Goal: Task Accomplishment & Management: Manage account settings

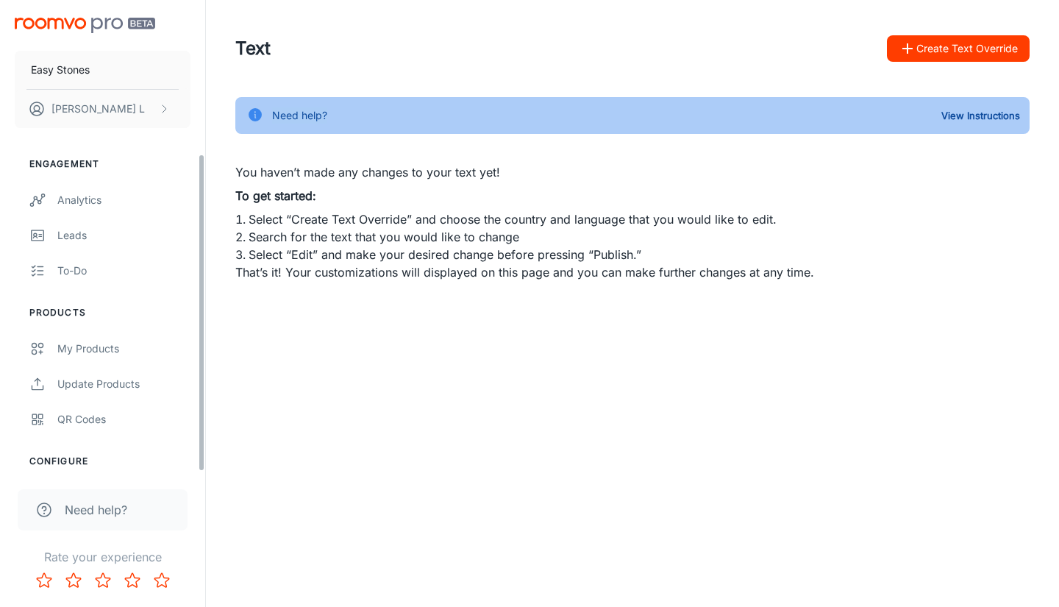
scroll to position [227, 0]
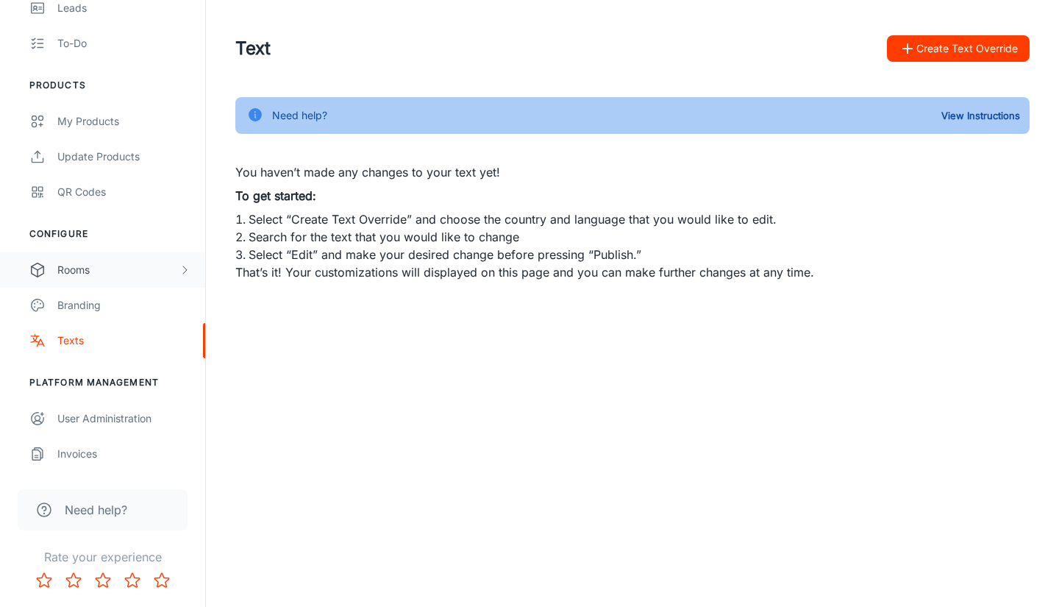
click at [90, 280] on div "Rooms" at bounding box center [102, 269] width 205 height 35
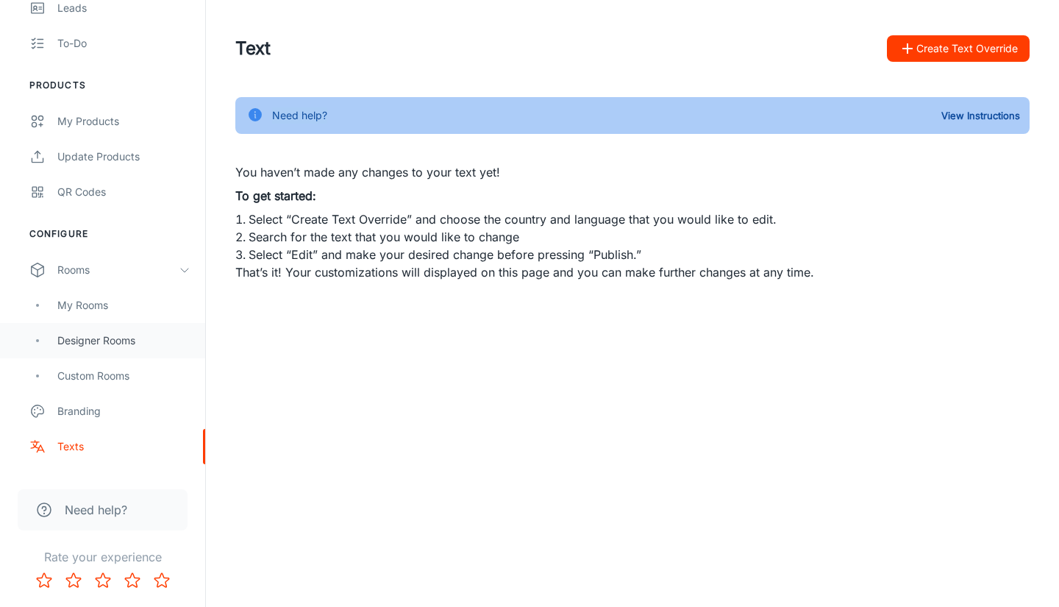
click at [97, 346] on div "Designer Rooms" at bounding box center [123, 341] width 133 height 16
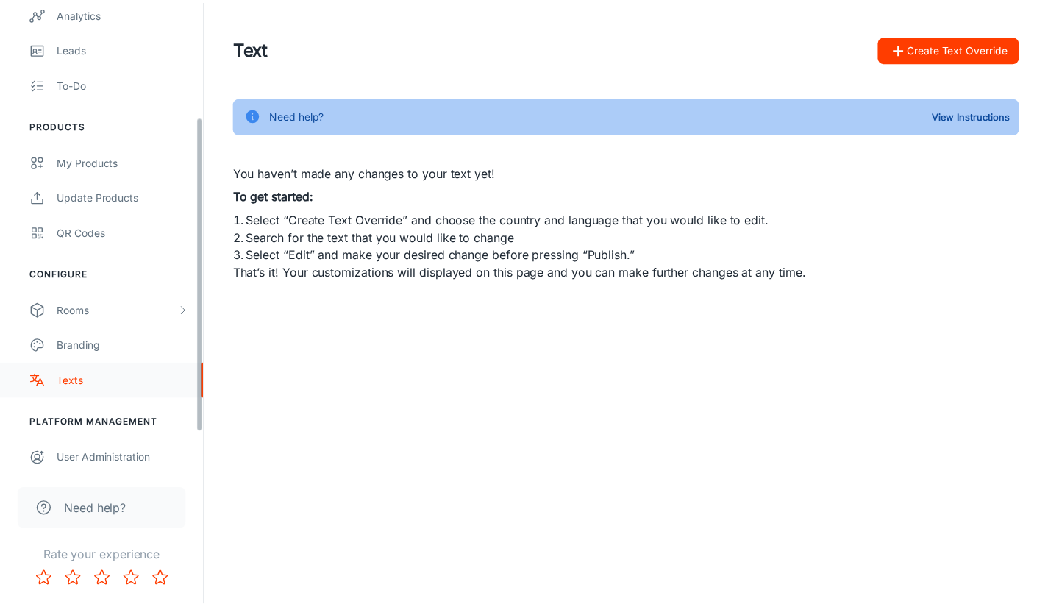
scroll to position [227, 0]
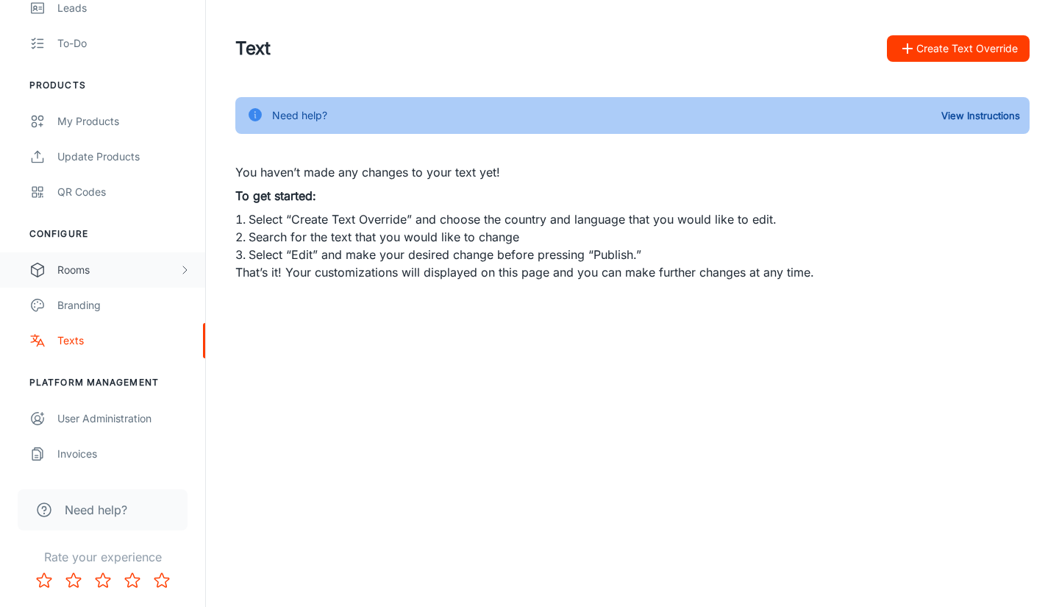
click at [75, 266] on div "Rooms" at bounding box center [117, 270] width 121 height 16
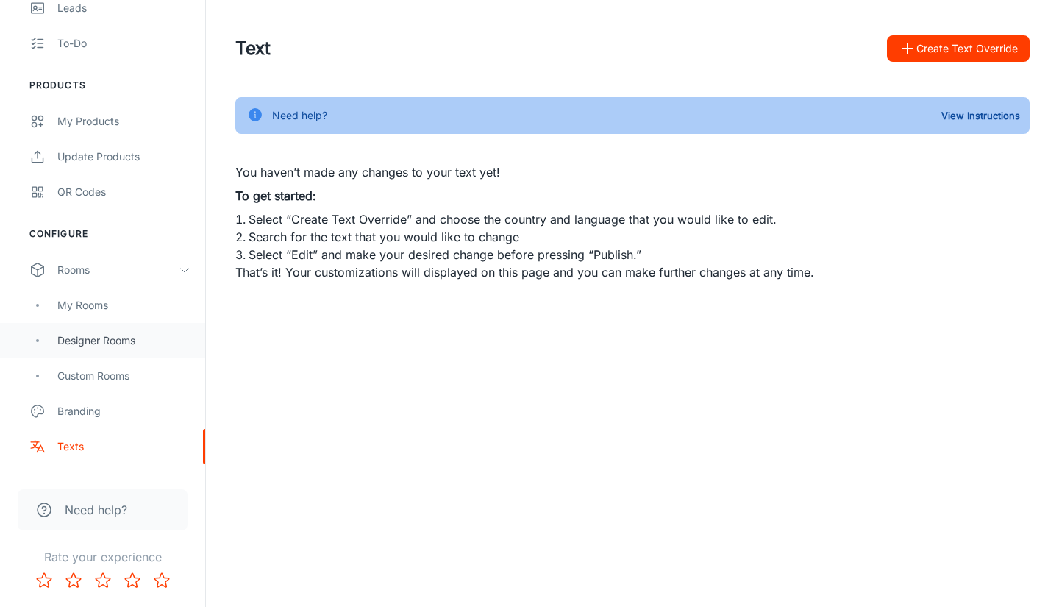
click at [92, 341] on div "Designer Rooms" at bounding box center [123, 341] width 133 height 16
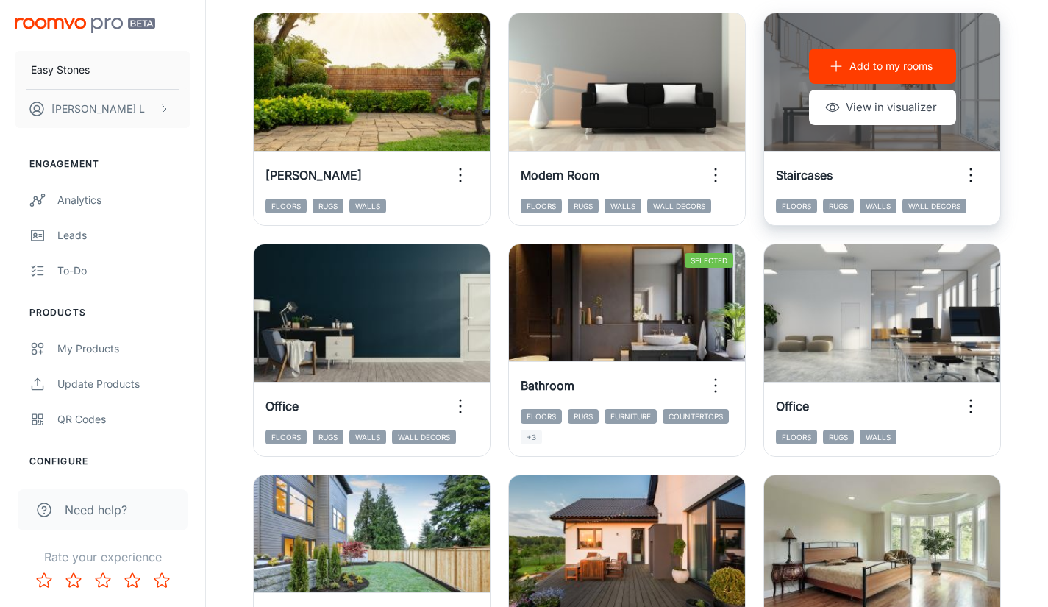
scroll to position [956, 0]
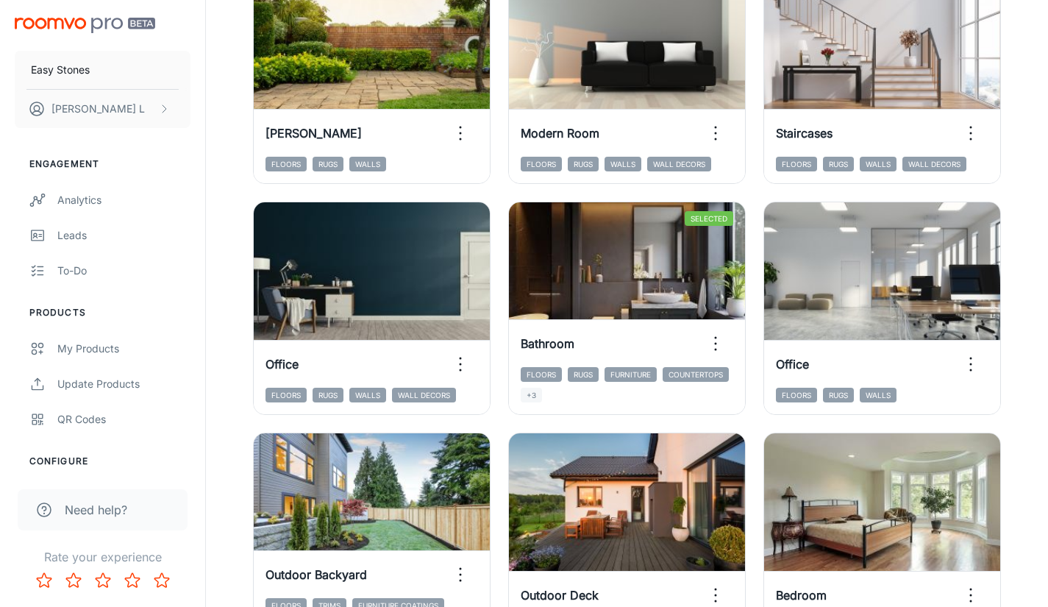
click at [1023, 327] on div "Designer Rooms Need help? View Instructions ​ ​ All ​ Add to my rooms View in v…" at bounding box center [627, 484] width 819 height 2764
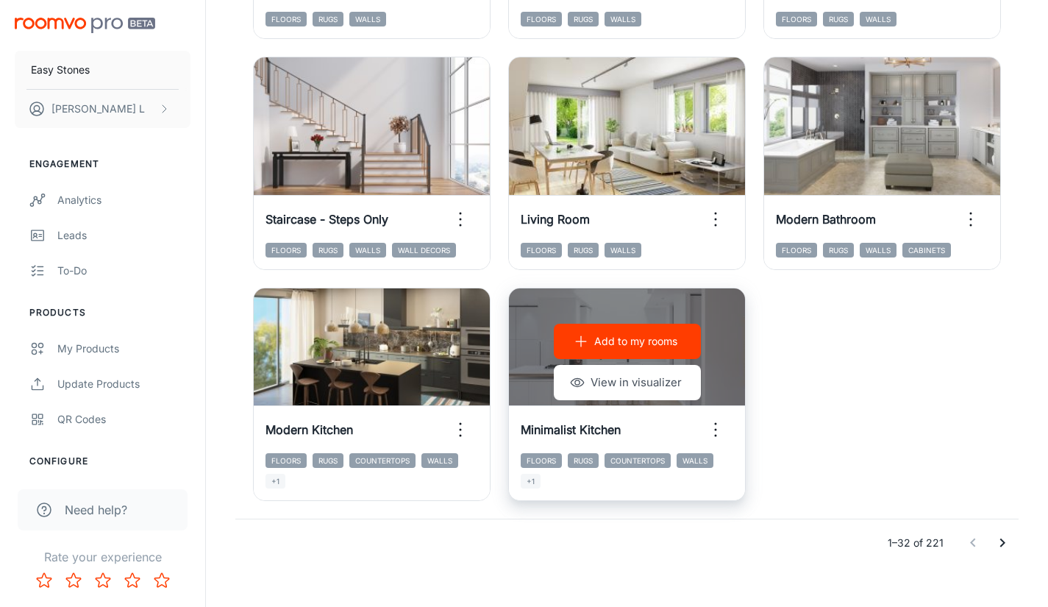
scroll to position [2275, 0]
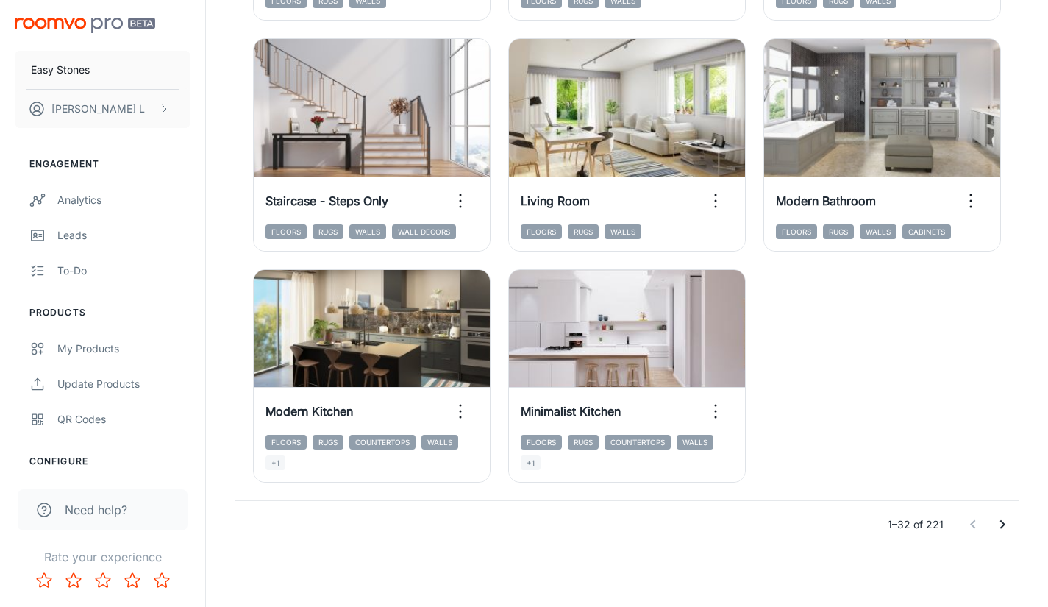
click at [1001, 525] on icon "Go to next page" at bounding box center [1003, 525] width 18 height 18
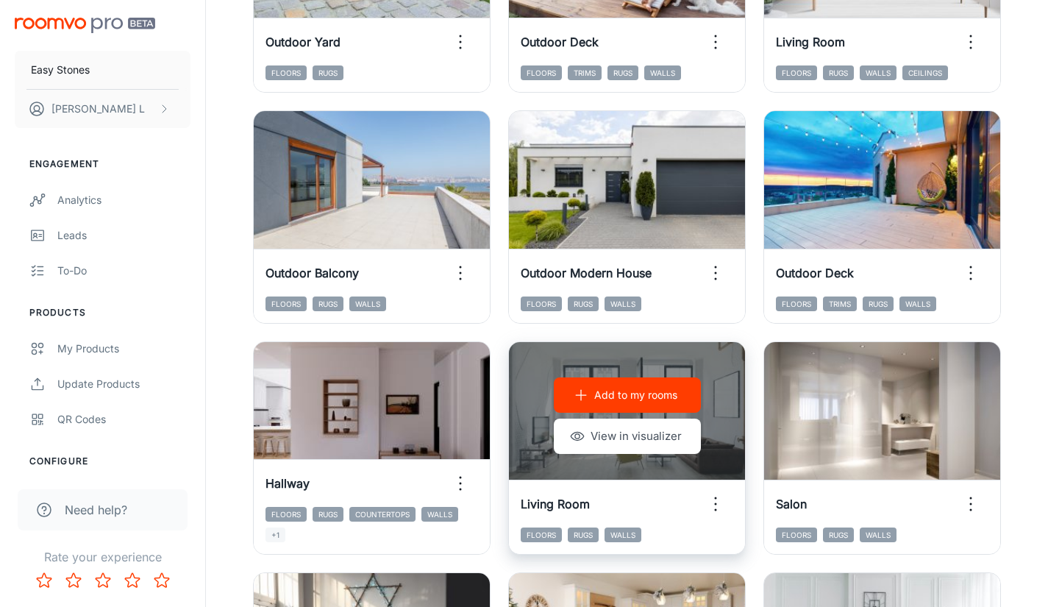
scroll to position [1686, 0]
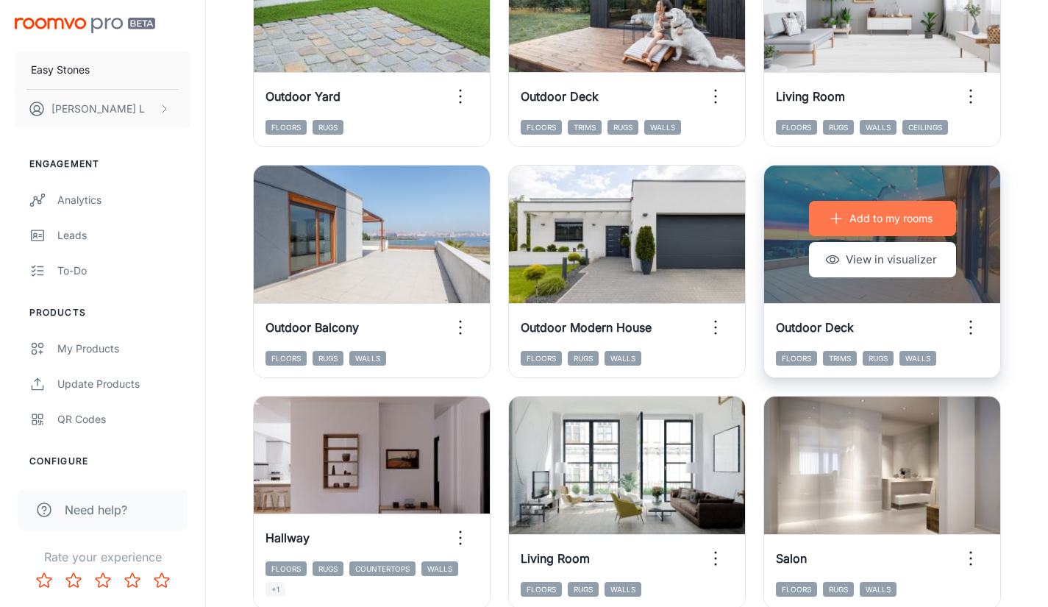
click at [892, 218] on p "Add to my rooms" at bounding box center [891, 218] width 83 height 16
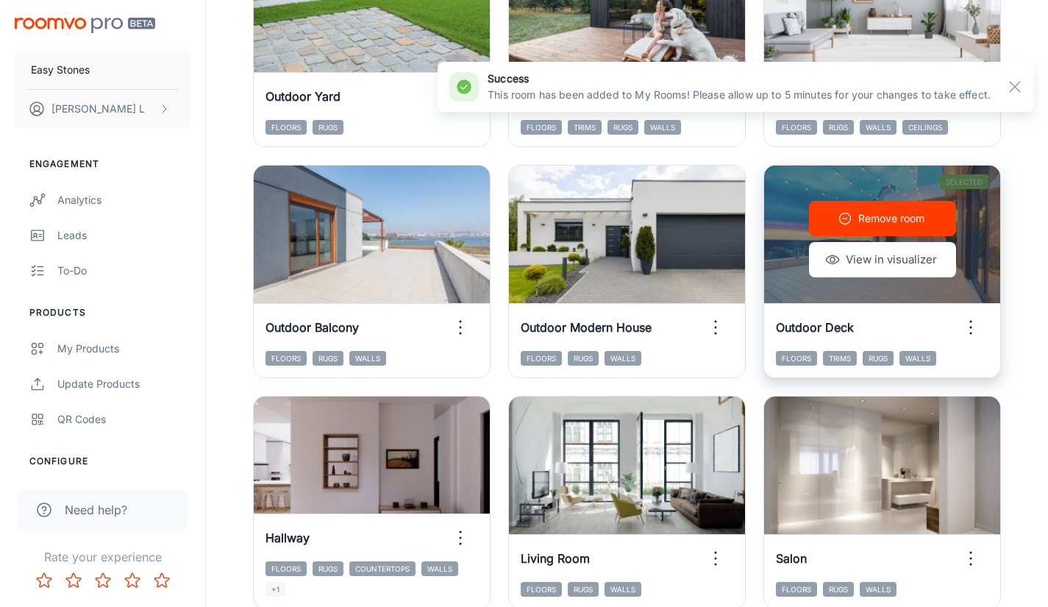
scroll to position [1465, 0]
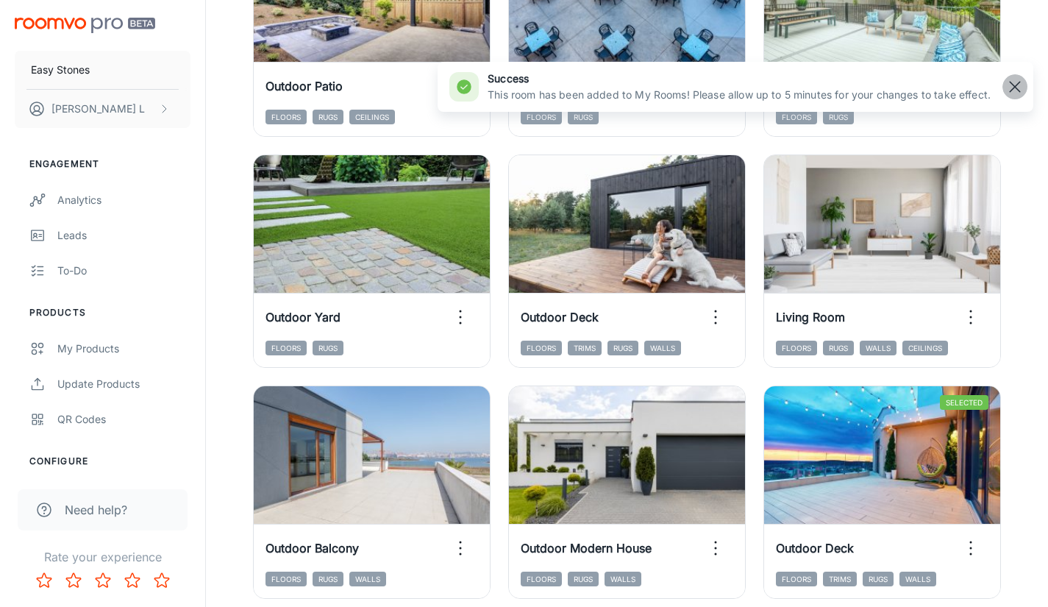
click at [1016, 86] on line "button" at bounding box center [1015, 87] width 10 height 10
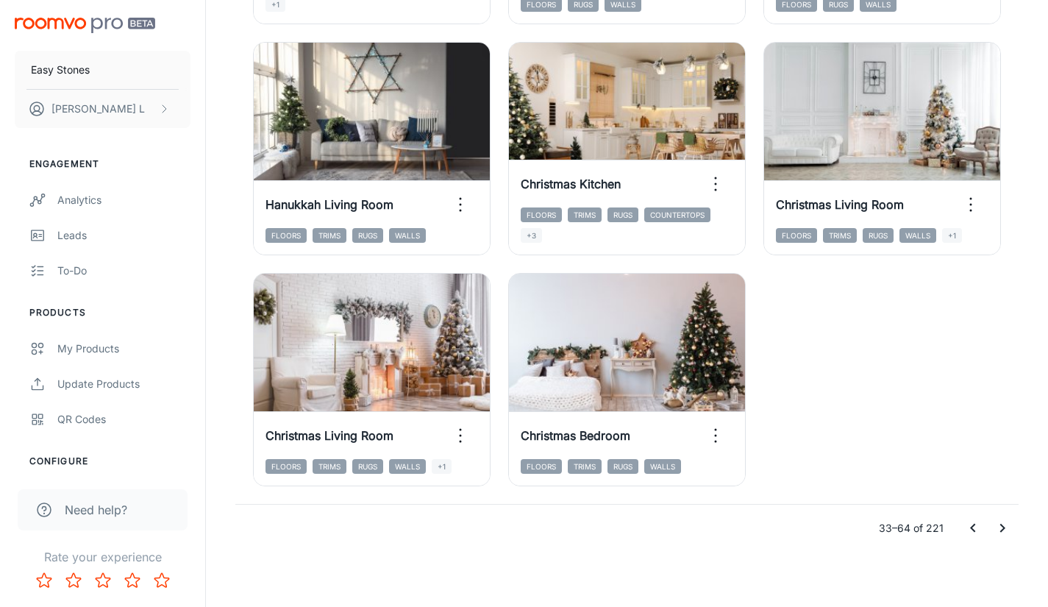
scroll to position [2275, 0]
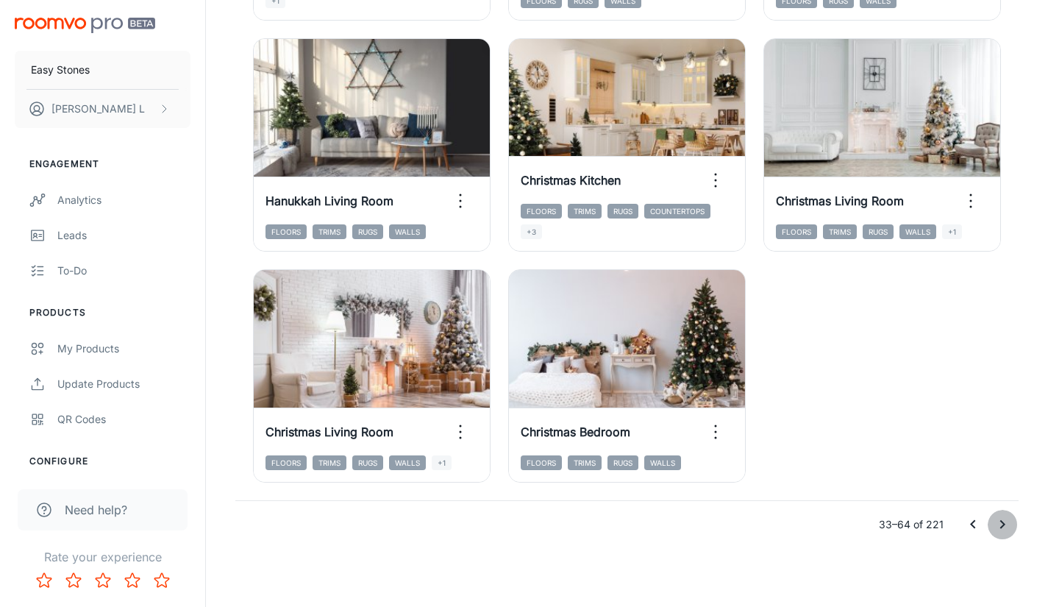
click at [1006, 529] on icon "Go to next page" at bounding box center [1003, 525] width 18 height 18
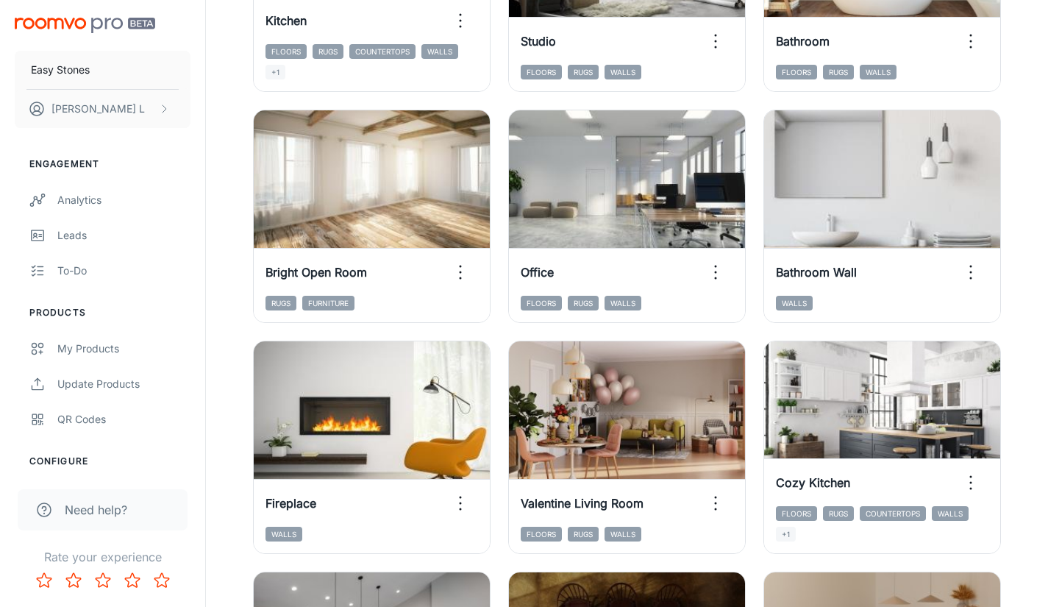
scroll to position [803, 0]
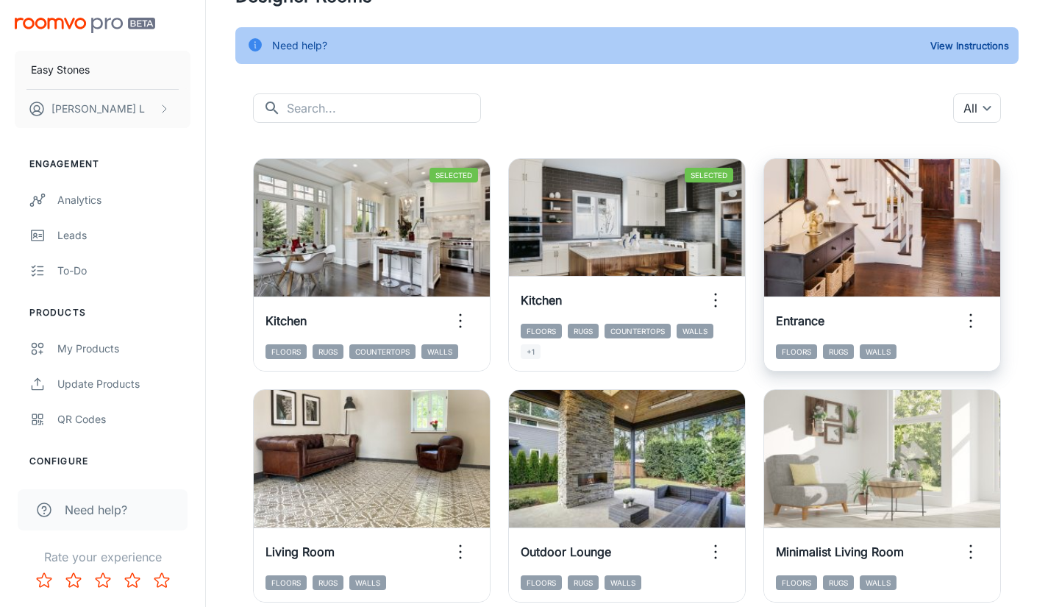
scroll to position [68, 0]
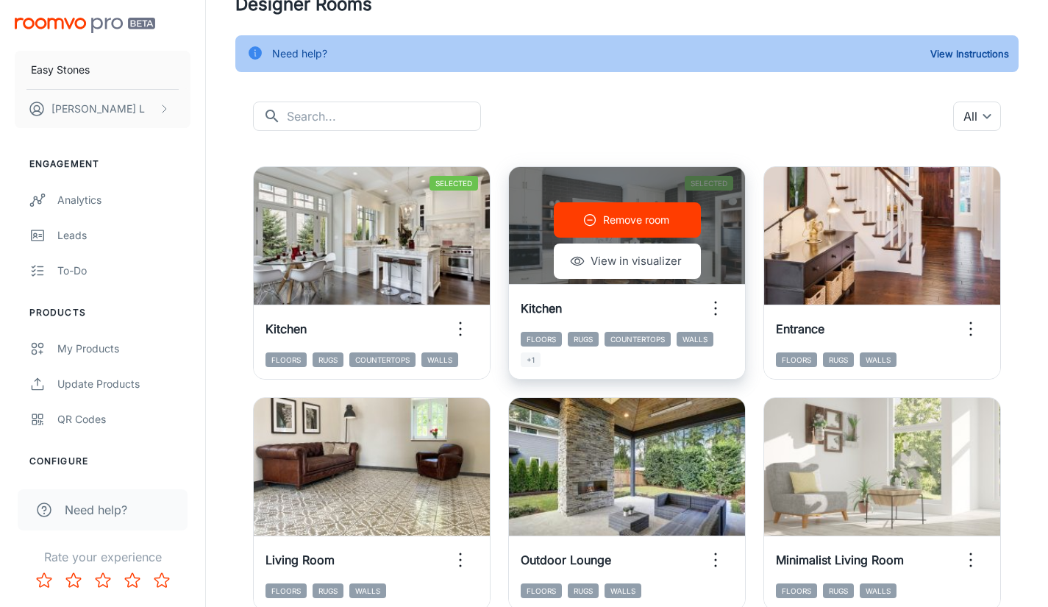
click at [722, 313] on icon "button" at bounding box center [716, 308] width 24 height 24
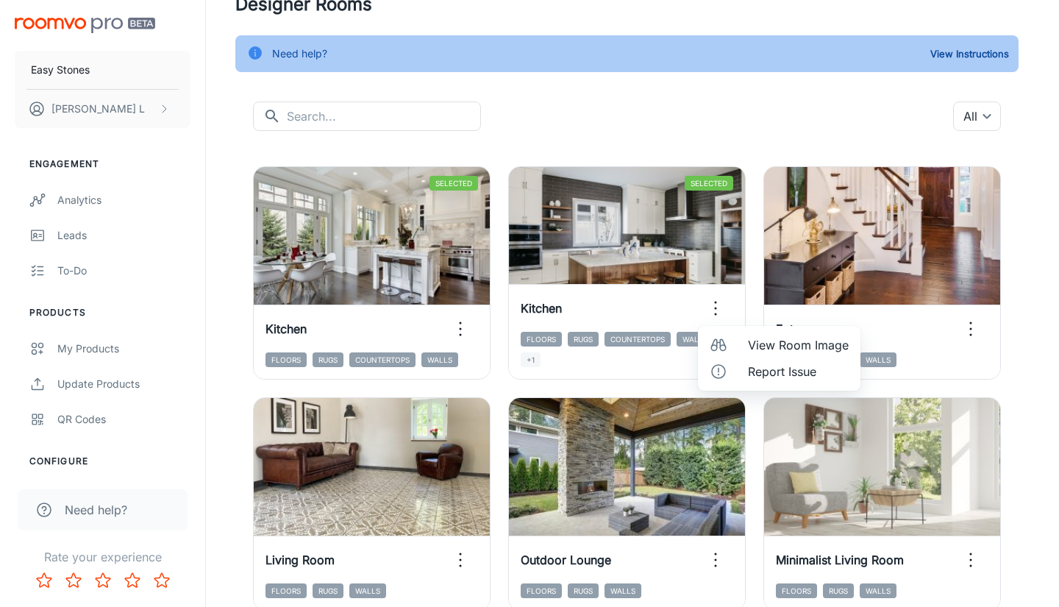
click at [683, 114] on div at bounding box center [529, 303] width 1059 height 607
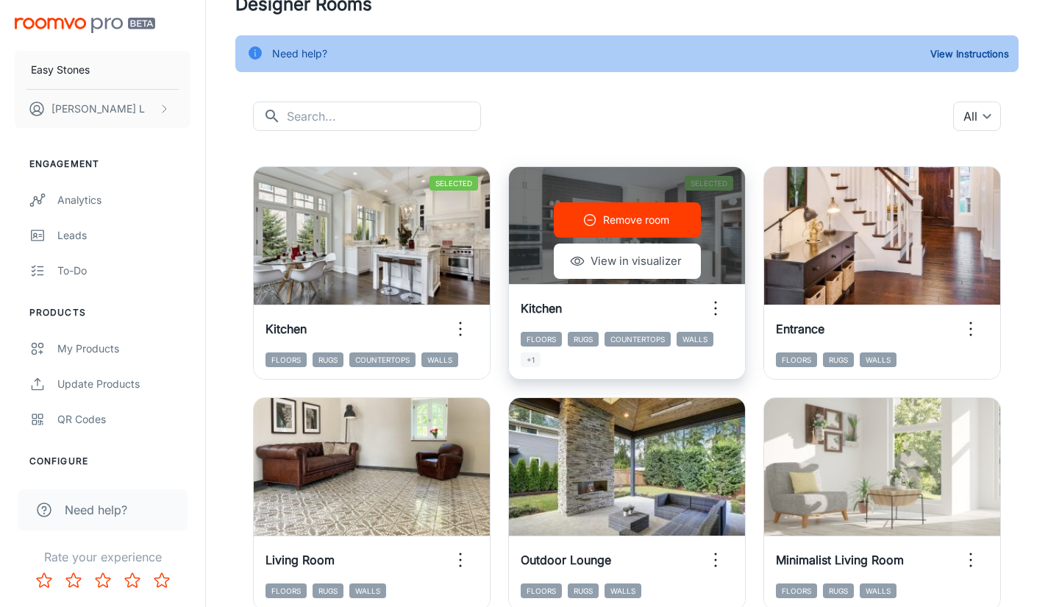
click at [628, 227] on p "Remove room" at bounding box center [636, 220] width 66 height 16
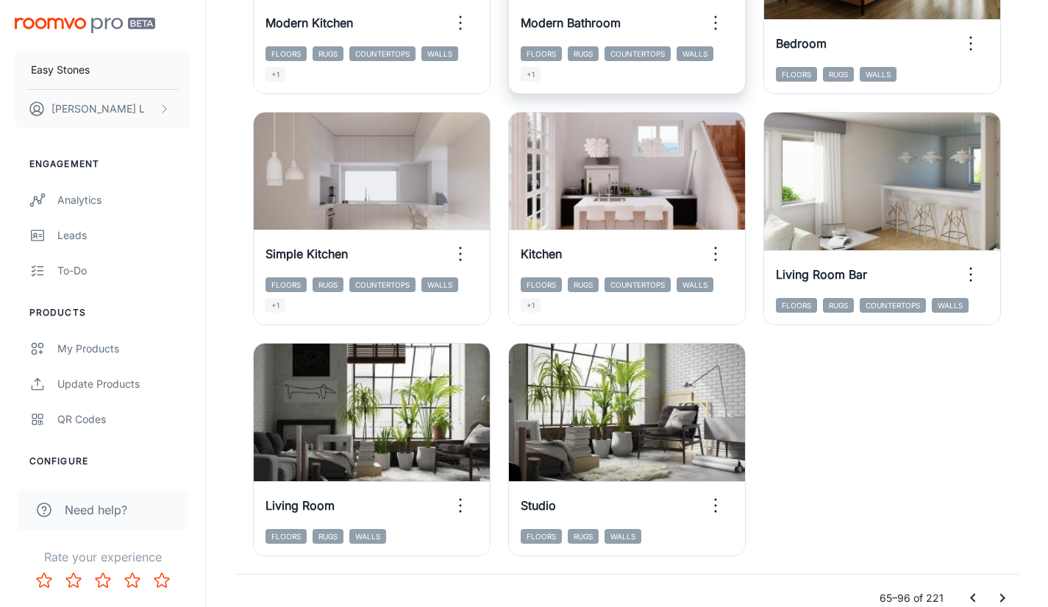
scroll to position [2275, 0]
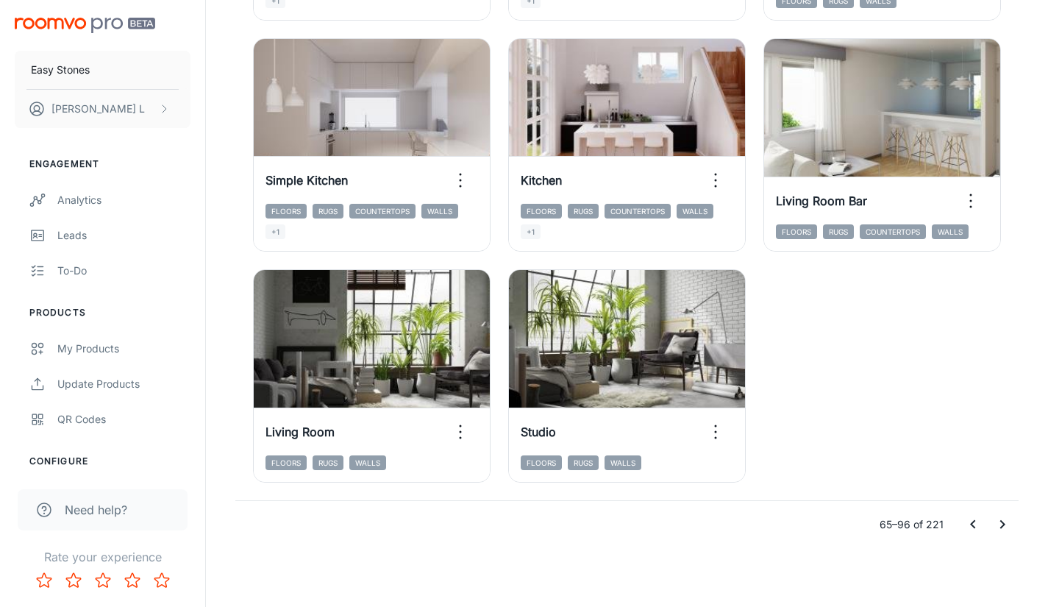
click at [995, 519] on icon "Go to next page" at bounding box center [1003, 525] width 18 height 18
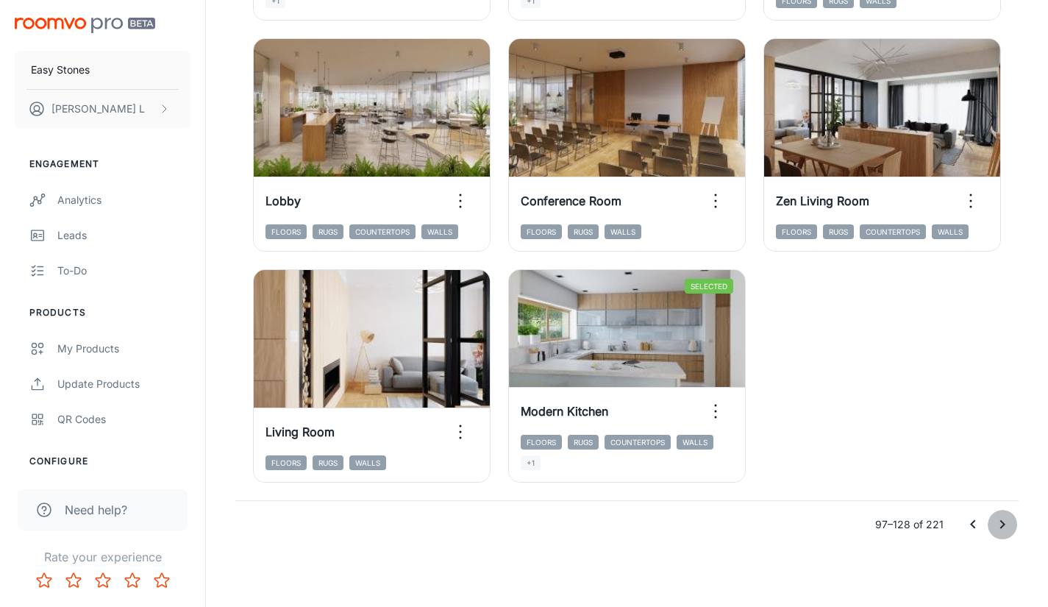
click at [1005, 528] on icon "Go to next page" at bounding box center [1003, 525] width 18 height 18
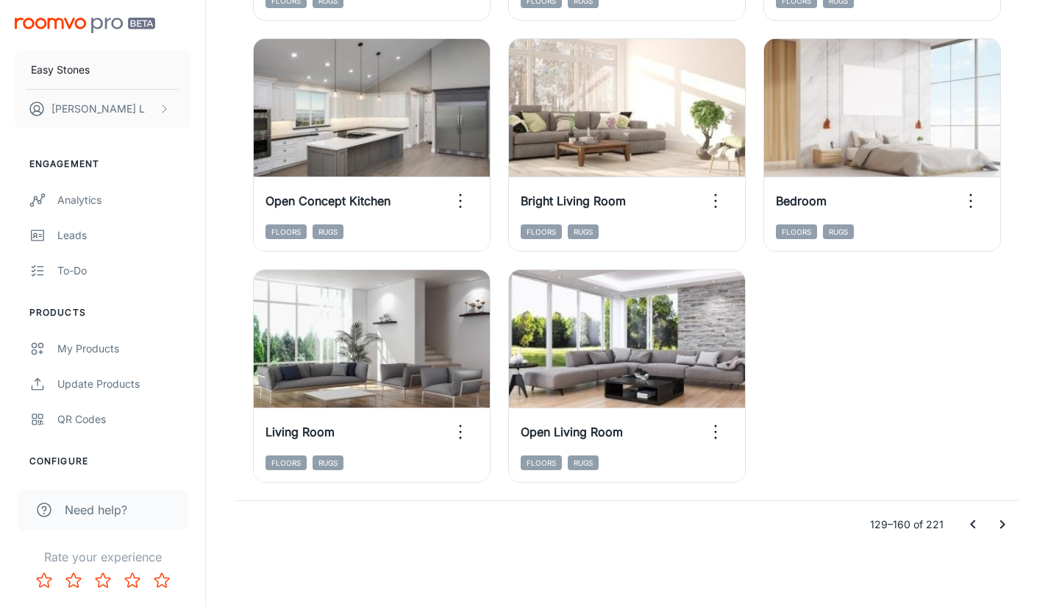
click at [998, 526] on icon "Go to next page" at bounding box center [1003, 525] width 18 height 18
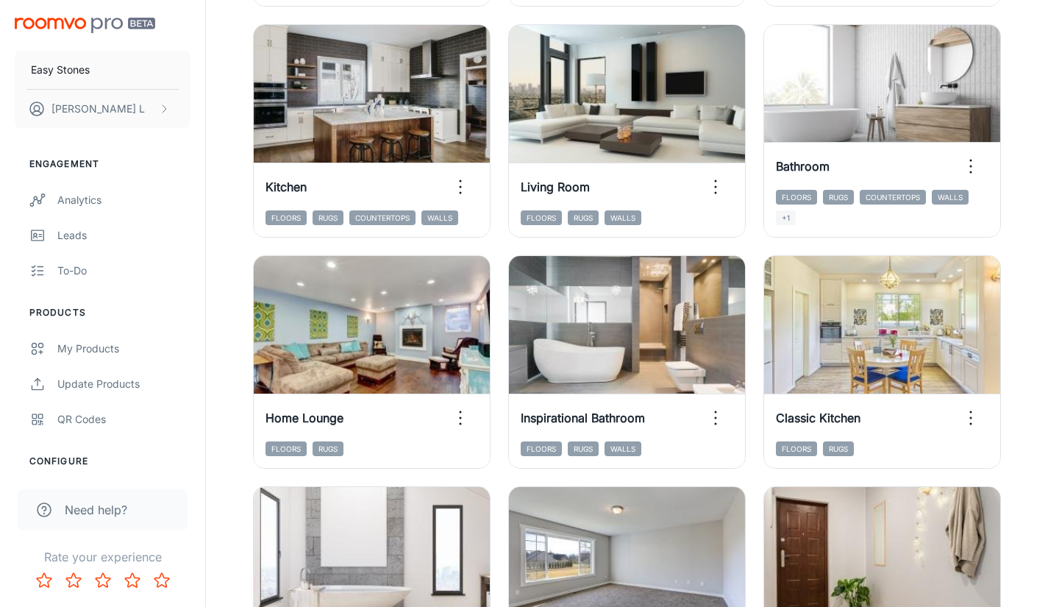
scroll to position [1465, 0]
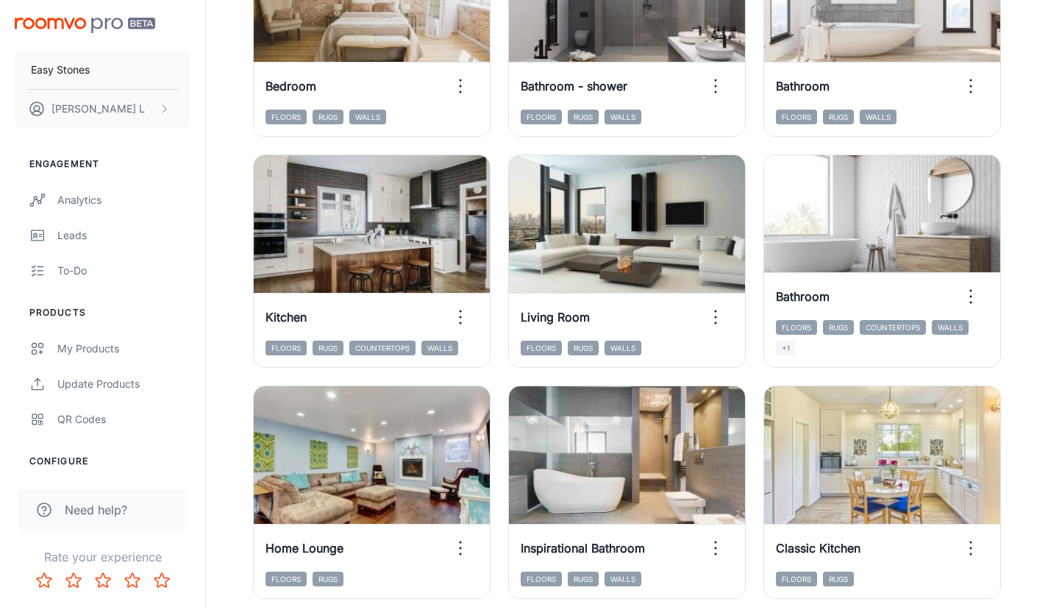
click at [760, 369] on div "Add to my rooms View in visualizer Classic Kitchen Floors Rugs" at bounding box center [873, 483] width 255 height 231
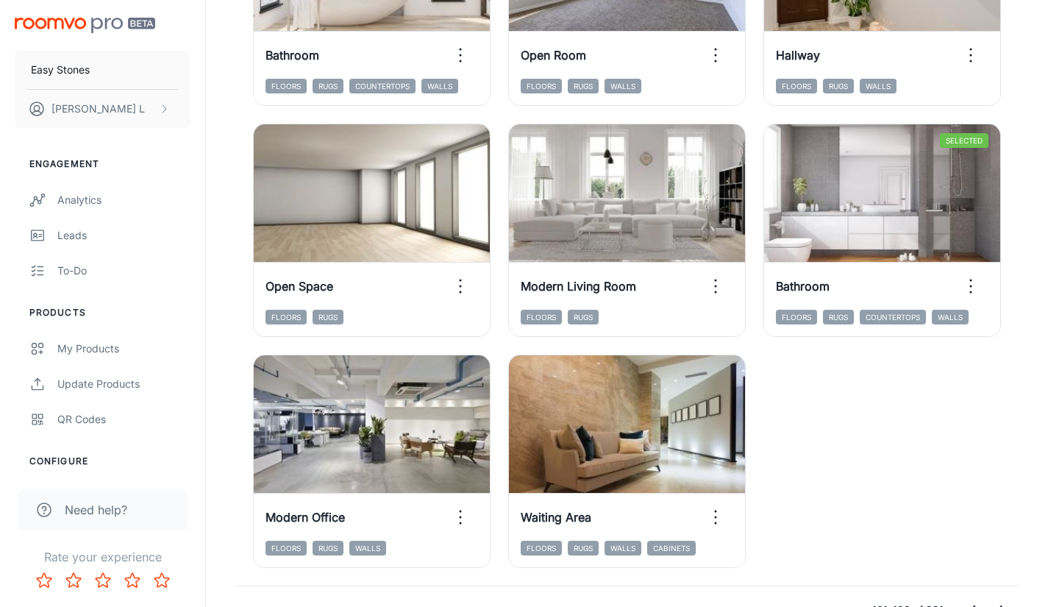
scroll to position [2275, 0]
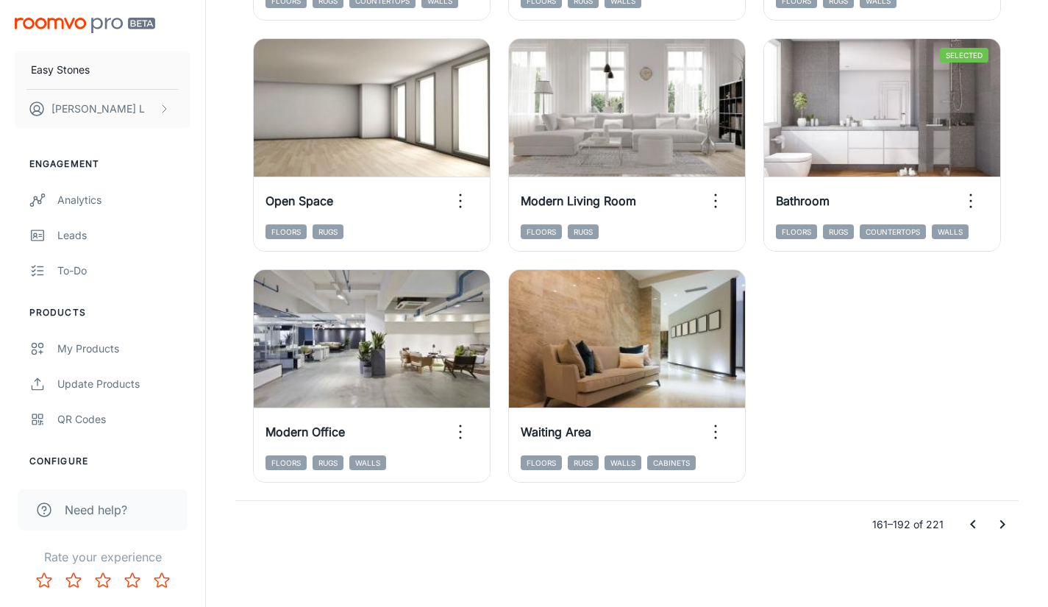
click at [1005, 516] on icon "Go to next page" at bounding box center [1003, 525] width 18 height 18
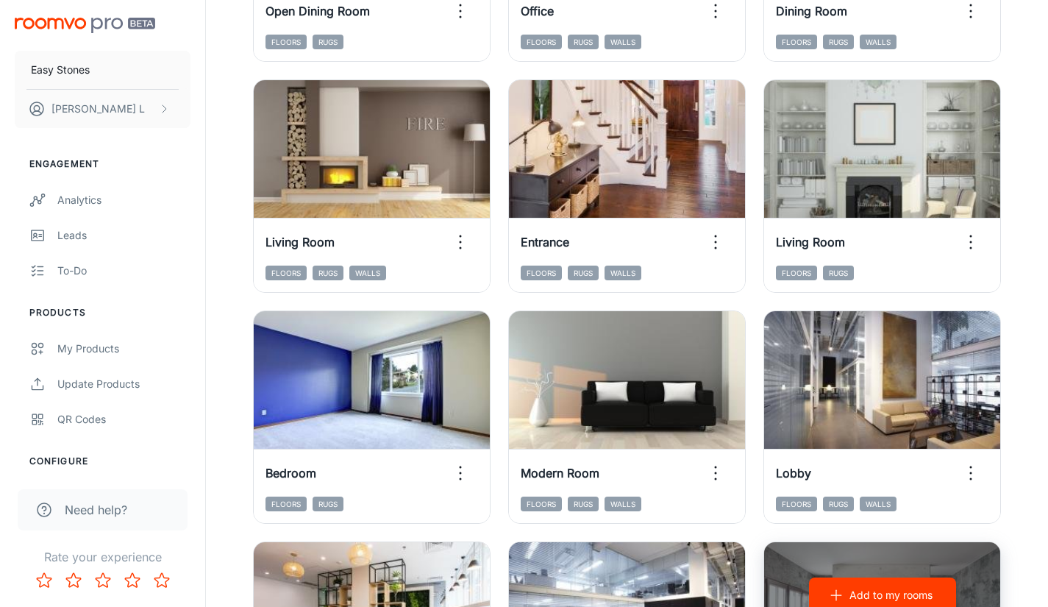
scroll to position [1455, 0]
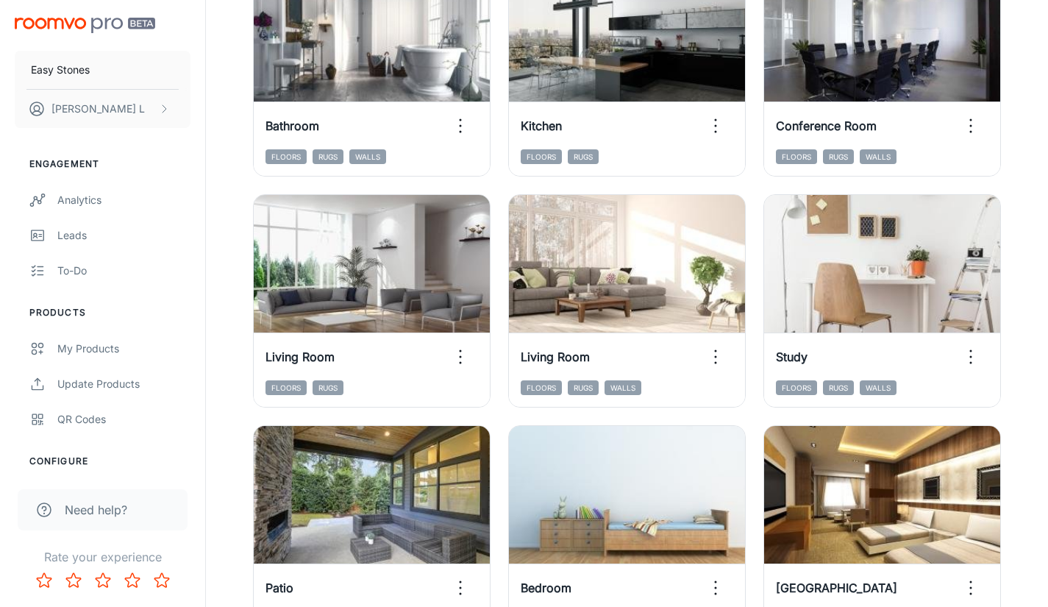
scroll to position [499, 0]
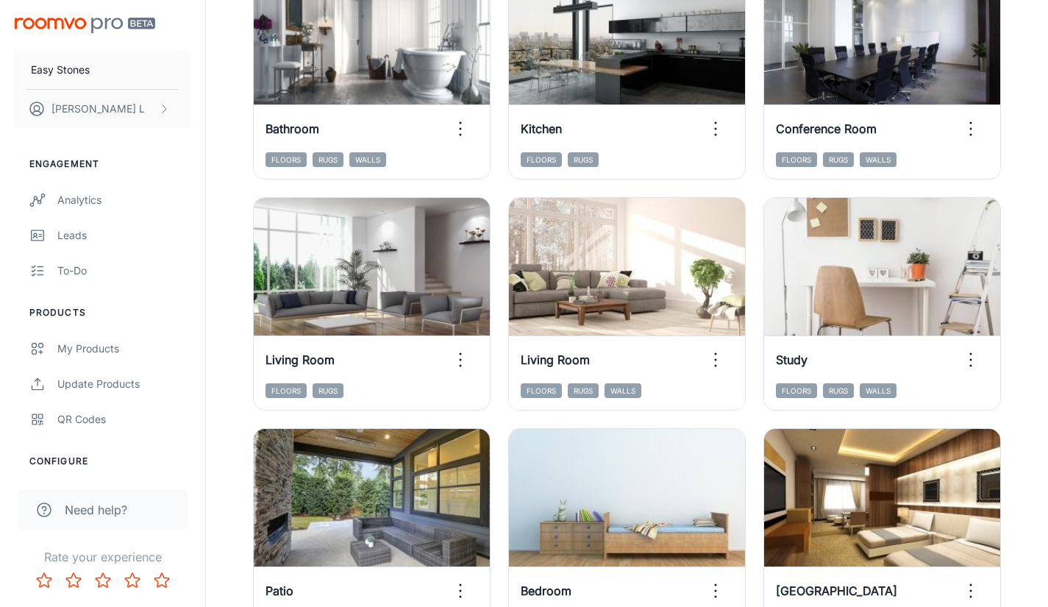
click at [755, 196] on div "Add to my rooms View in visualizer Study Floors Rugs Walls" at bounding box center [873, 295] width 255 height 231
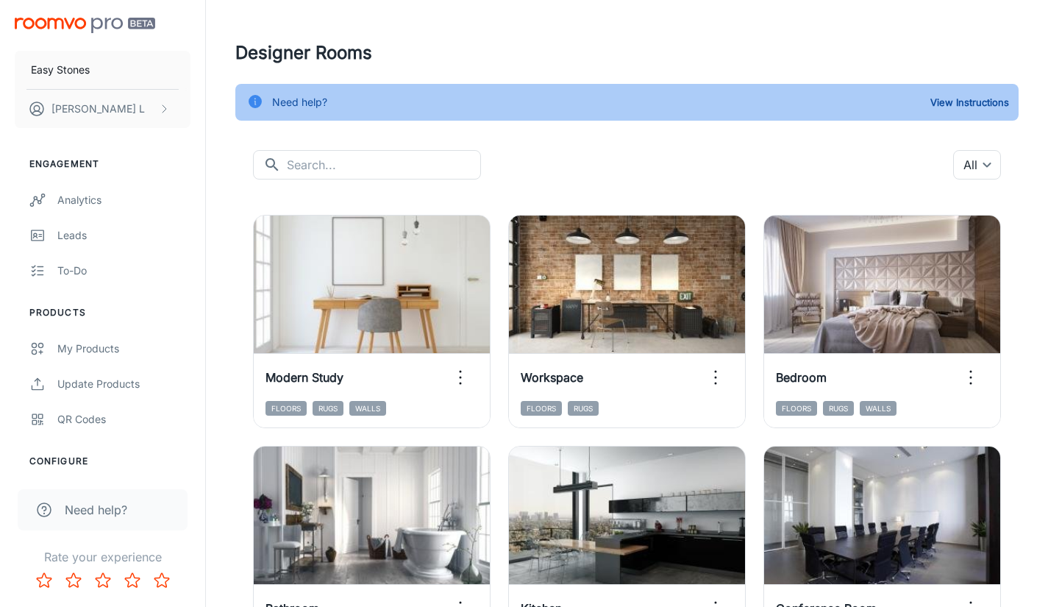
scroll to position [0, 0]
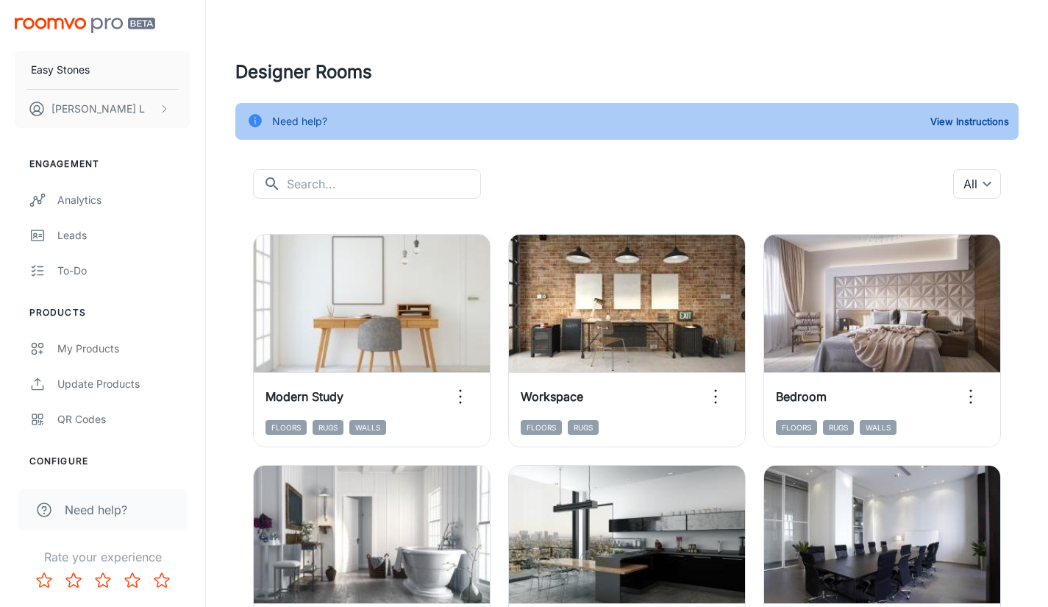
click at [755, 196] on div "​ ​ All ​" at bounding box center [627, 183] width 748 height 29
click at [657, 176] on div "​ ​ All ​" at bounding box center [627, 183] width 748 height 29
